Goal: Navigation & Orientation: Find specific page/section

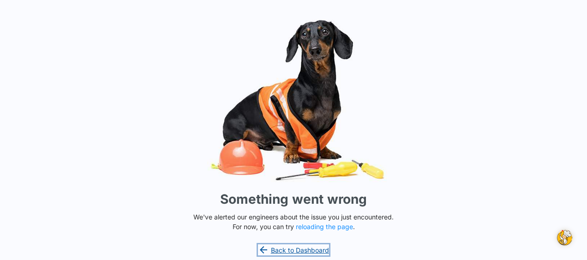
click at [305, 252] on link "Back to Dashboard" at bounding box center [293, 250] width 71 height 11
